Goal: Transaction & Acquisition: Purchase product/service

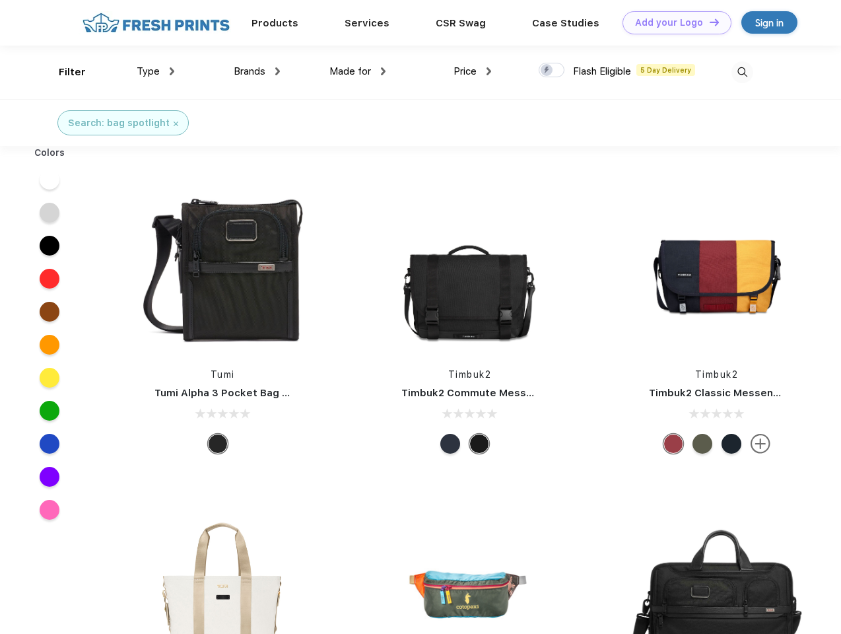
click at [672, 22] on link "Add your Logo Design Tool" at bounding box center [677, 22] width 109 height 23
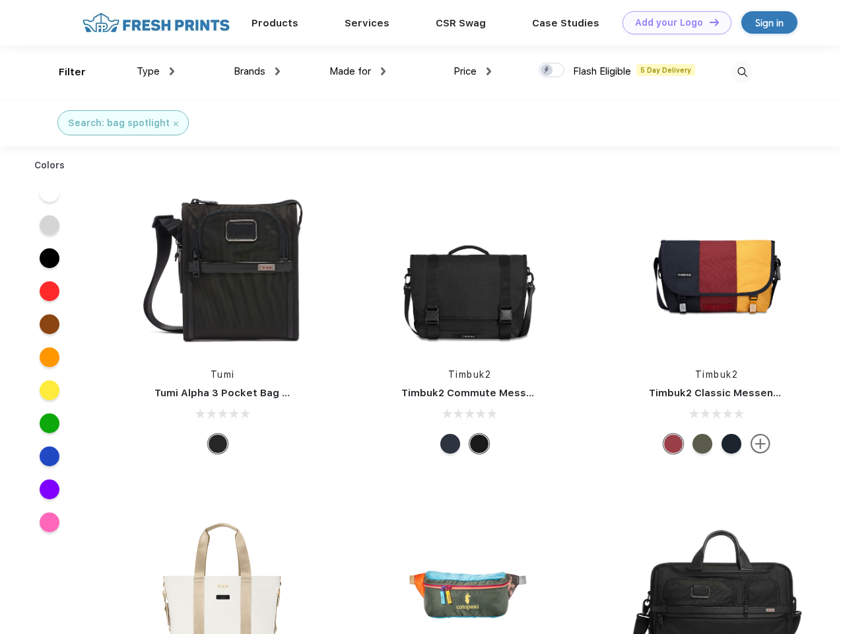
click at [0, 0] on div "Design Tool" at bounding box center [0, 0] width 0 height 0
click at [708, 22] on link "Add your Logo Design Tool" at bounding box center [677, 22] width 109 height 23
click at [63, 72] on div "Filter" at bounding box center [72, 72] width 27 height 15
click at [156, 71] on span "Type" at bounding box center [148, 71] width 23 height 12
click at [257, 71] on span "Brands" at bounding box center [250, 71] width 32 height 12
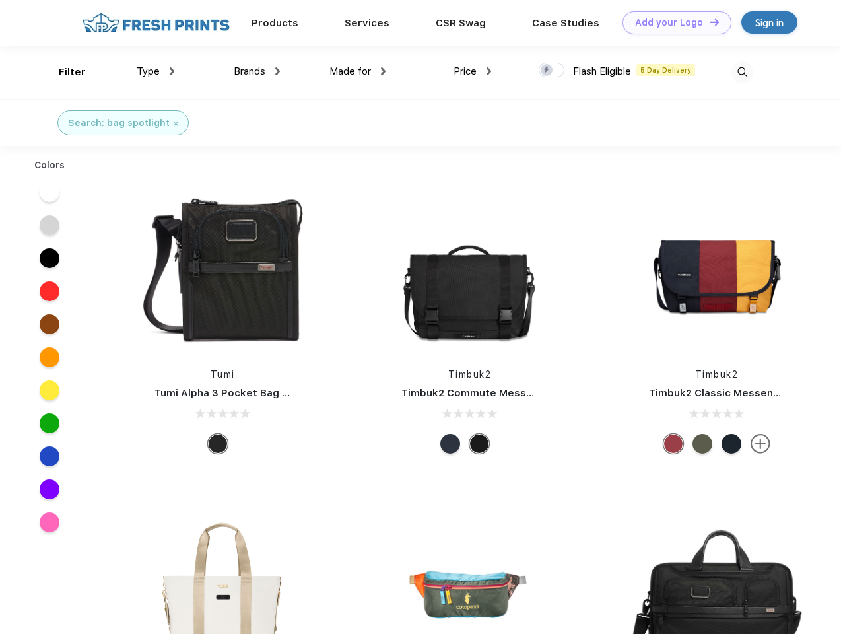
click at [358, 71] on span "Made for" at bounding box center [350, 71] width 42 height 12
click at [473, 71] on span "Price" at bounding box center [465, 71] width 23 height 12
click at [552, 71] on div at bounding box center [552, 70] width 26 height 15
click at [547, 71] on input "checkbox" at bounding box center [543, 66] width 9 height 9
click at [742, 72] on img at bounding box center [742, 72] width 22 height 22
